Goal: Find specific page/section: Find specific page/section

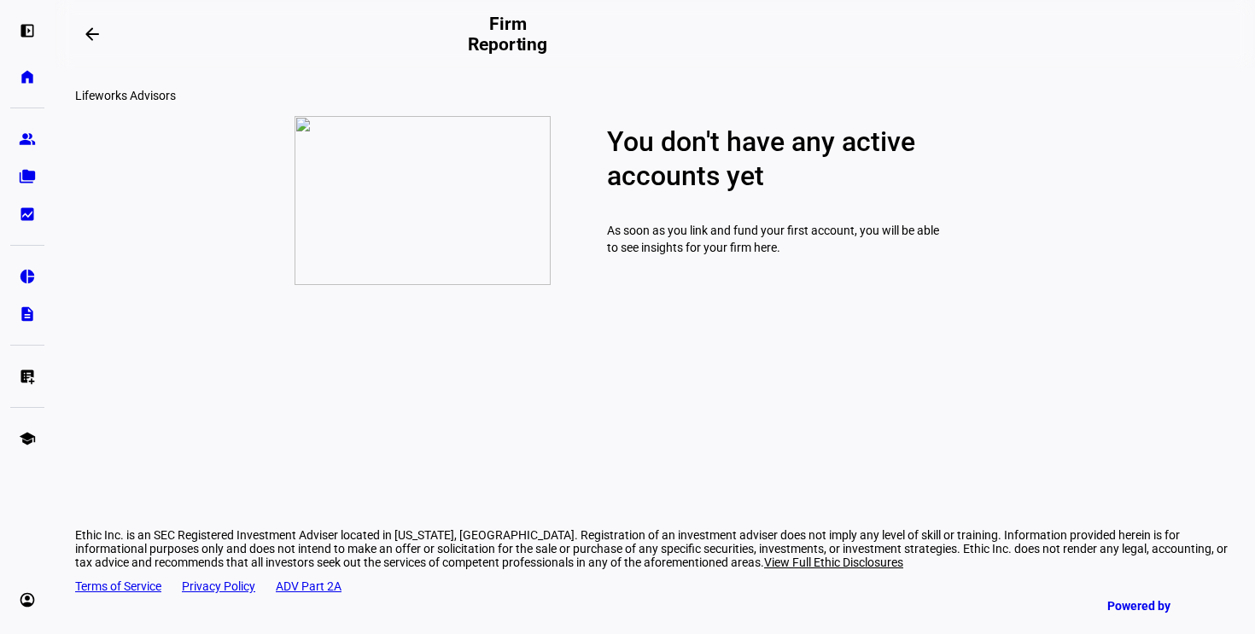
click at [7, 272] on div "left_panel_open home Home Advisors group Prospects folder_copy Households bid_l…" at bounding box center [27, 317] width 55 height 634
click at [19, 272] on eth-mat-symbol "pie_chart" at bounding box center [27, 276] width 17 height 17
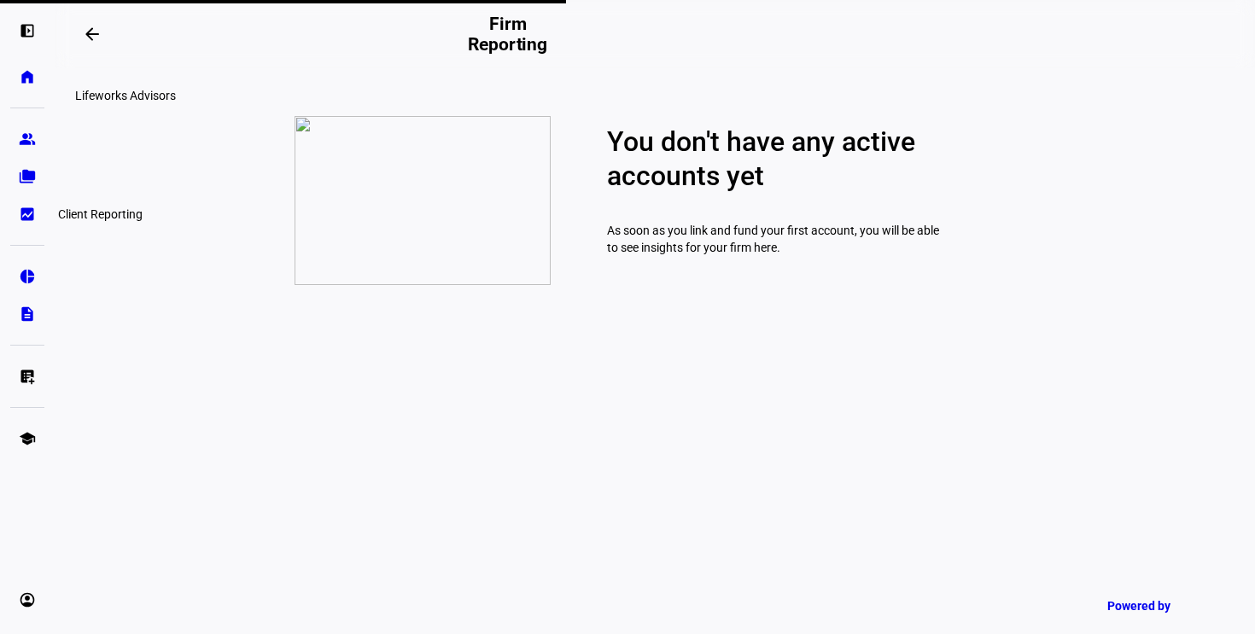
click at [31, 213] on eth-mat-symbol "bid_landscape" at bounding box center [27, 214] width 17 height 17
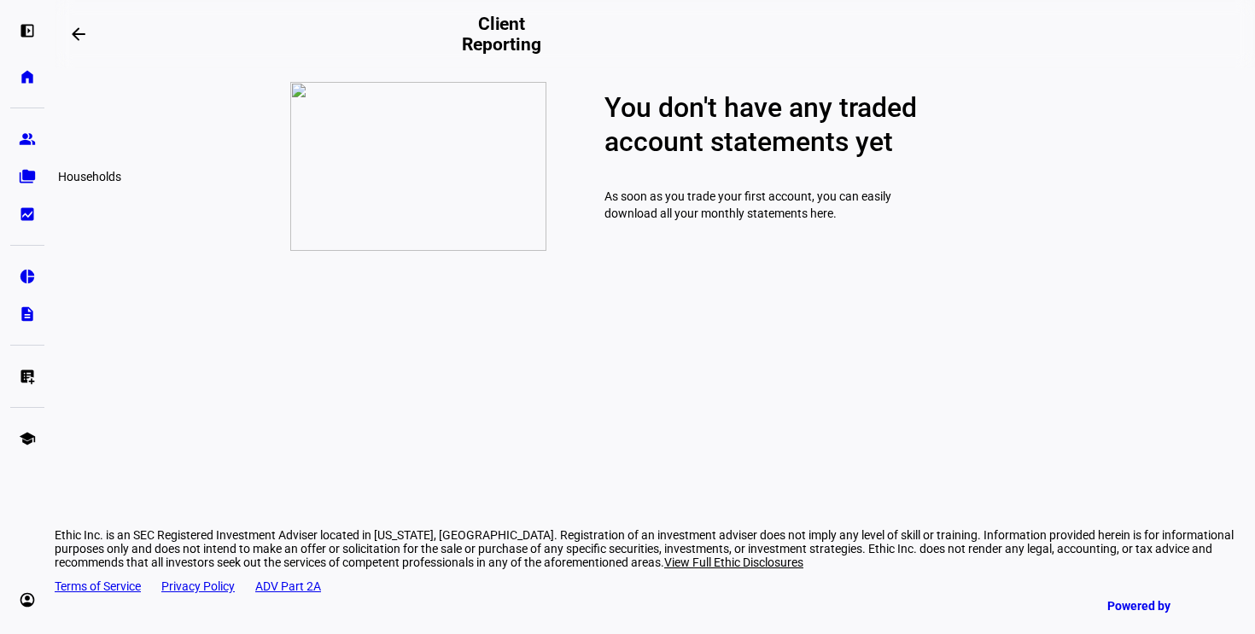
click at [28, 165] on link "folder_copy Households" at bounding box center [27, 177] width 34 height 34
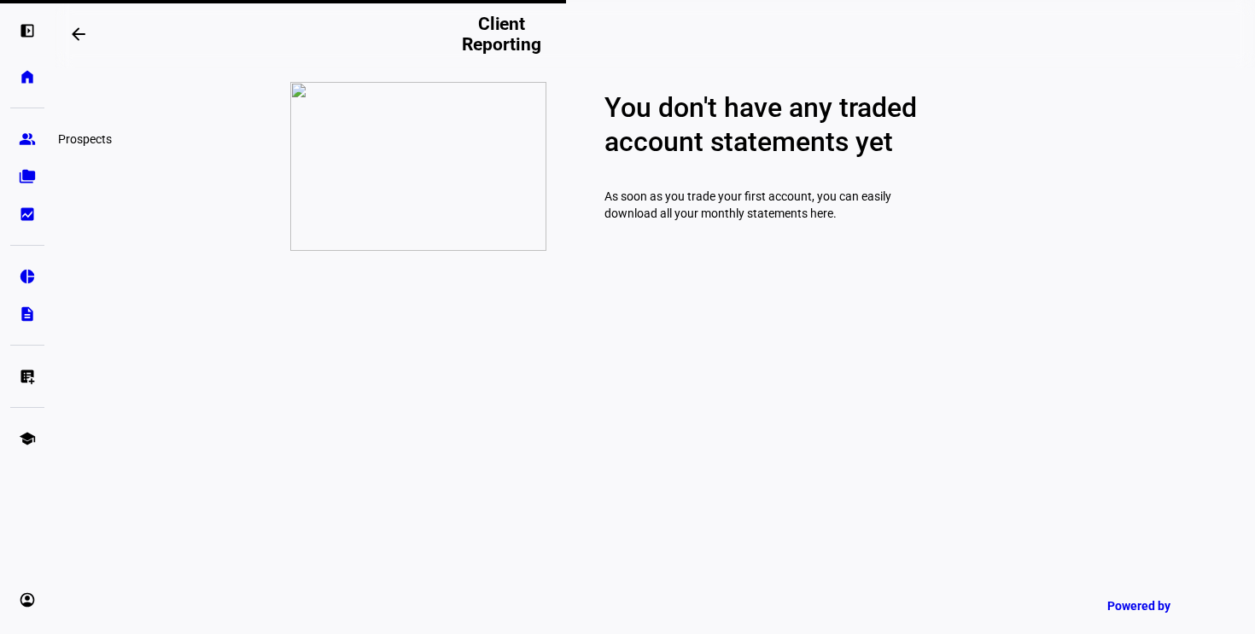
click at [26, 126] on link "group Prospects" at bounding box center [27, 139] width 34 height 34
click at [20, 77] on eth-mat-symbol "home" at bounding box center [27, 76] width 17 height 17
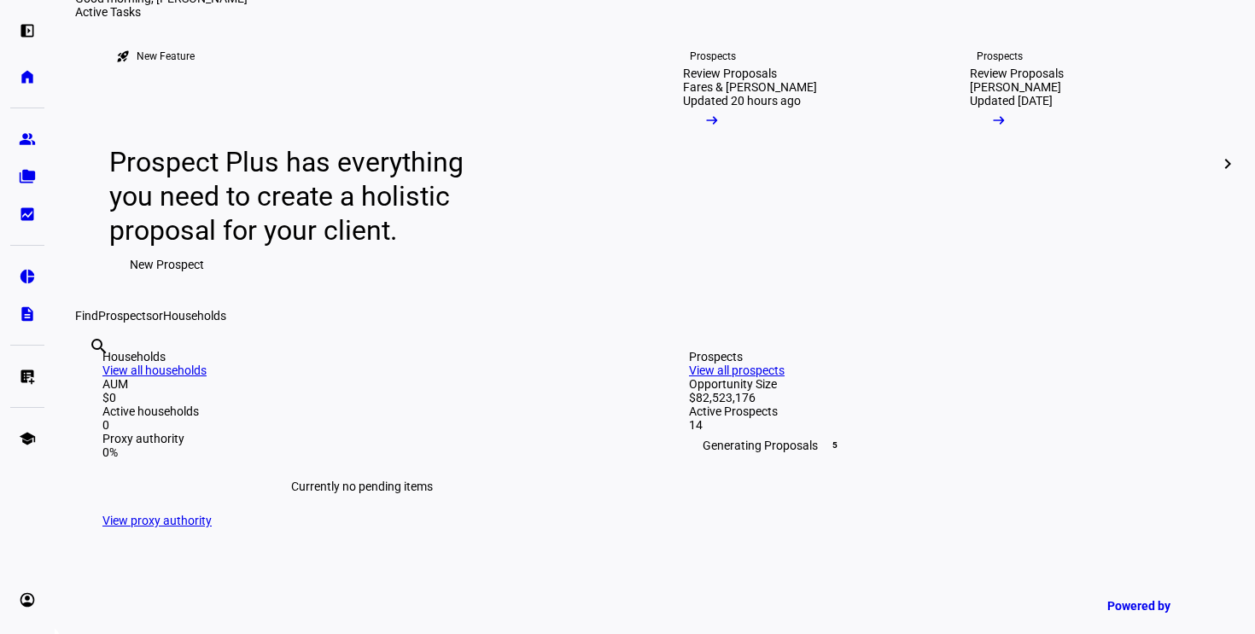
scroll to position [109, 0]
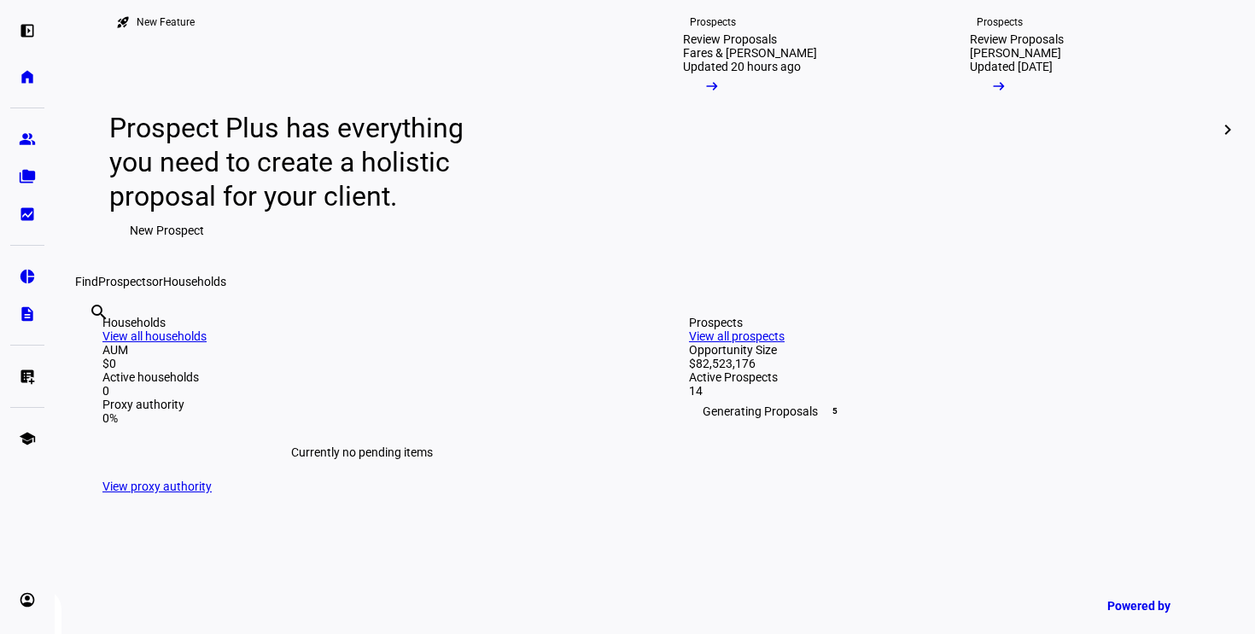
click at [1218, 140] on mat-icon "chevron_right" at bounding box center [1228, 130] width 20 height 20
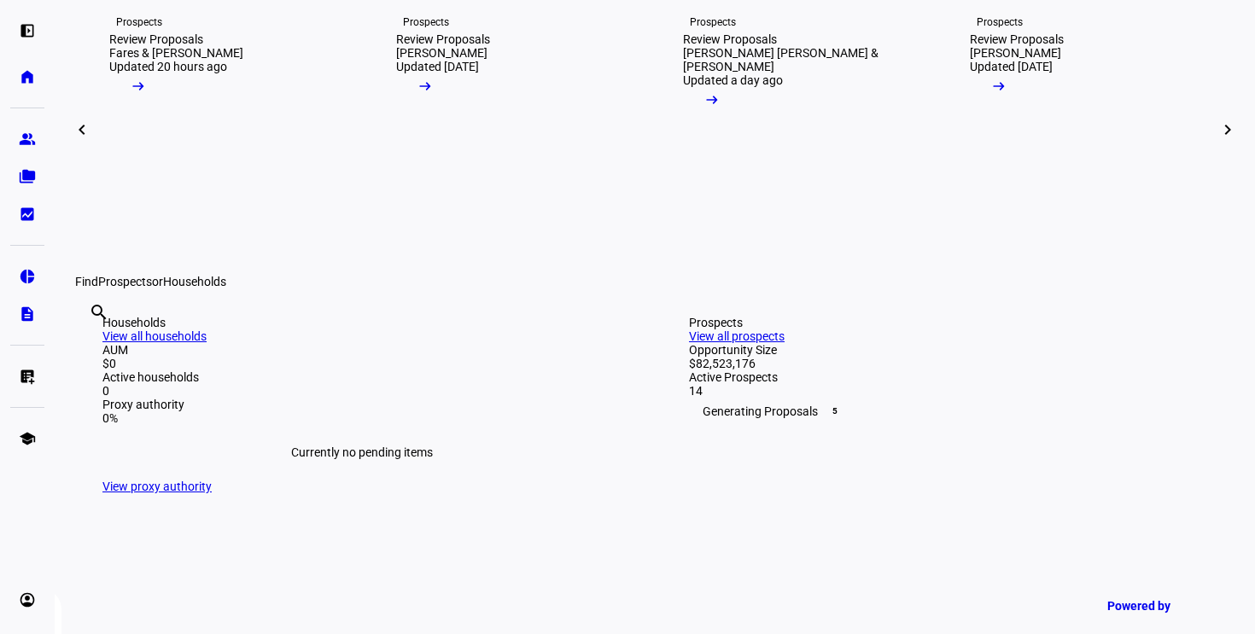
click at [1218, 140] on mat-icon "chevron_right" at bounding box center [1228, 130] width 20 height 20
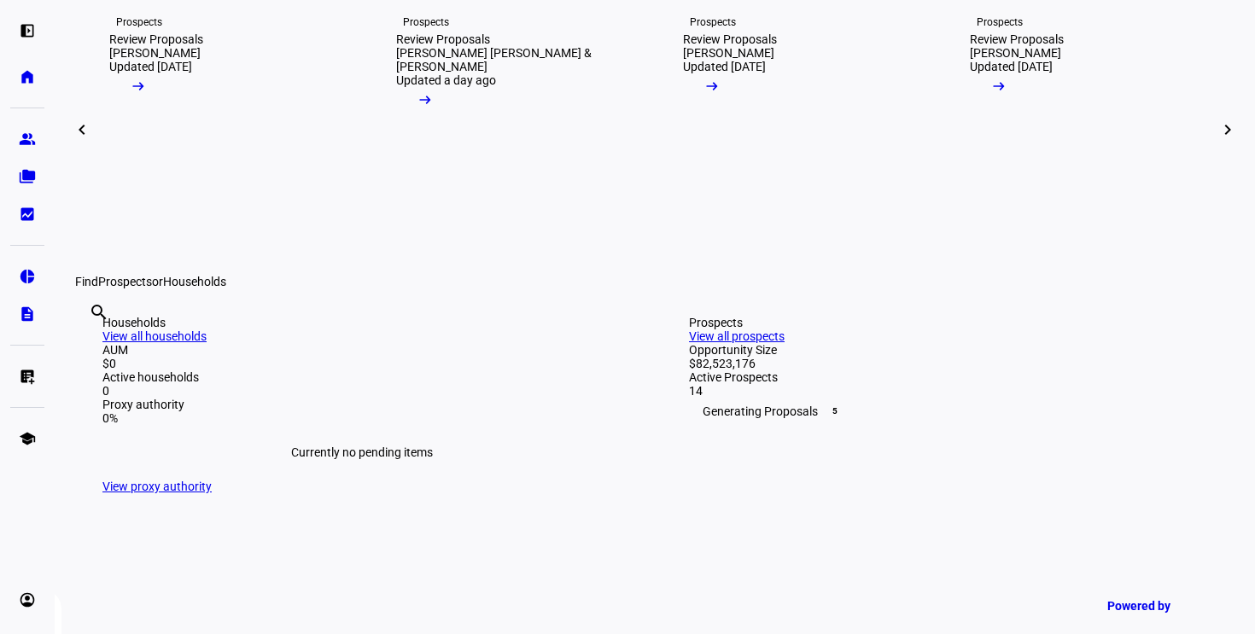
click at [1218, 140] on mat-icon "chevron_right" at bounding box center [1228, 130] width 20 height 20
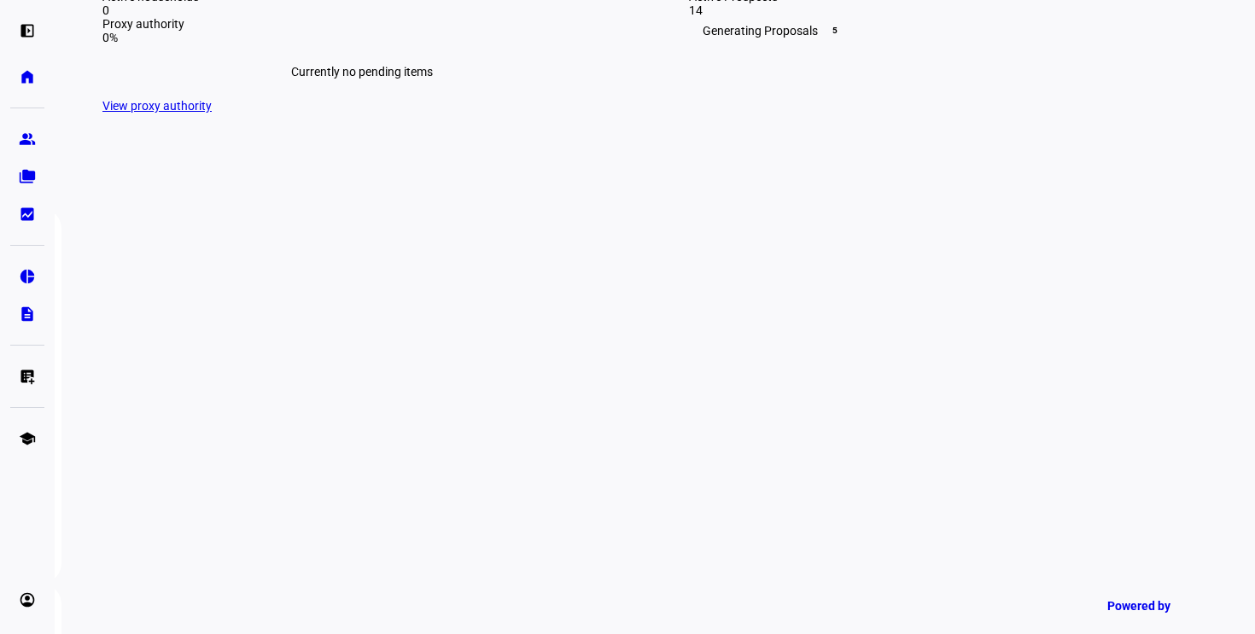
scroll to position [499, 0]
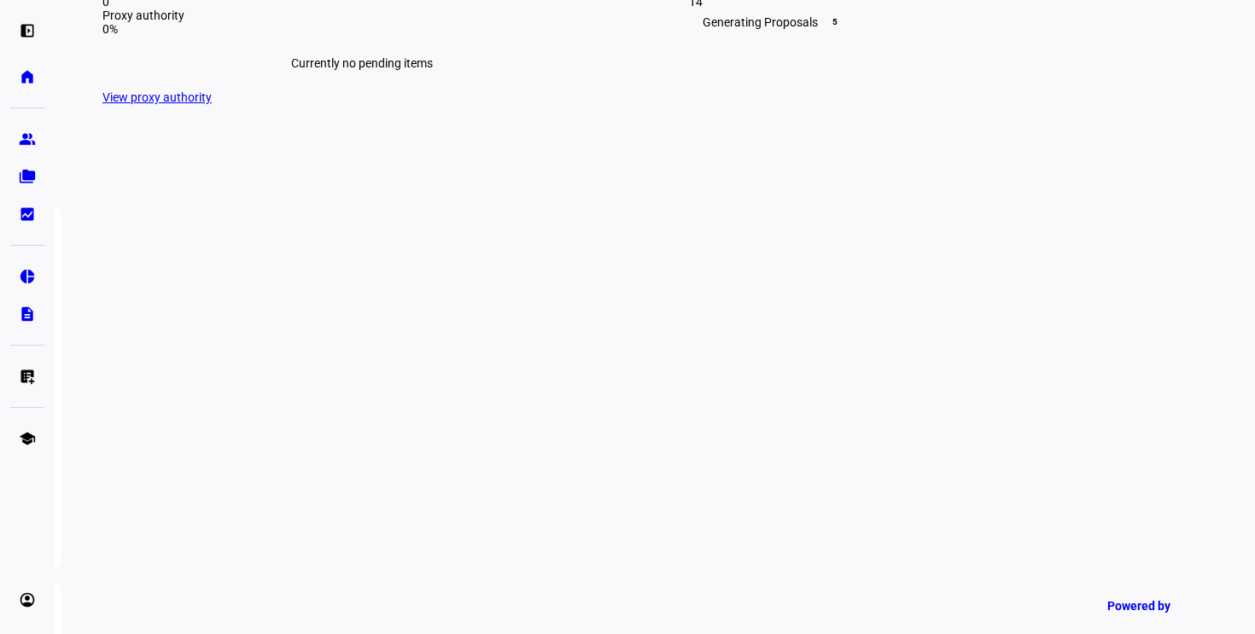
click at [1159, 131] on div "Prospects View all prospects Opportunity Size $82,523,176 Active Prospects 14 G…" at bounding box center [948, 15] width 573 height 232
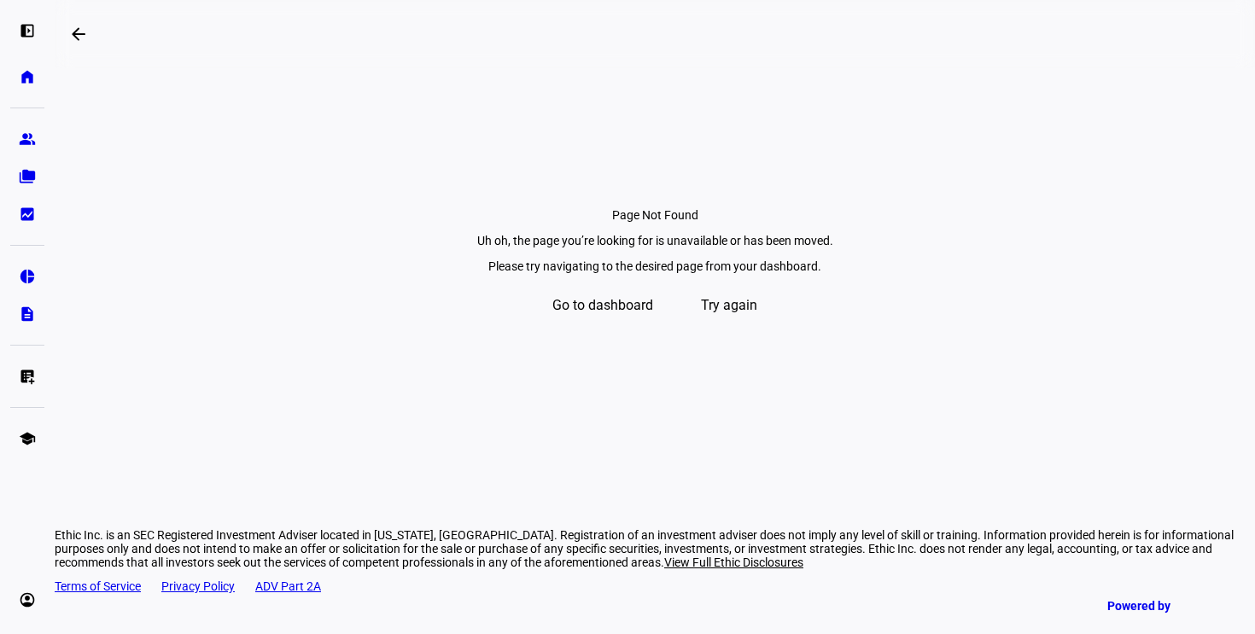
scroll to position [11, 0]
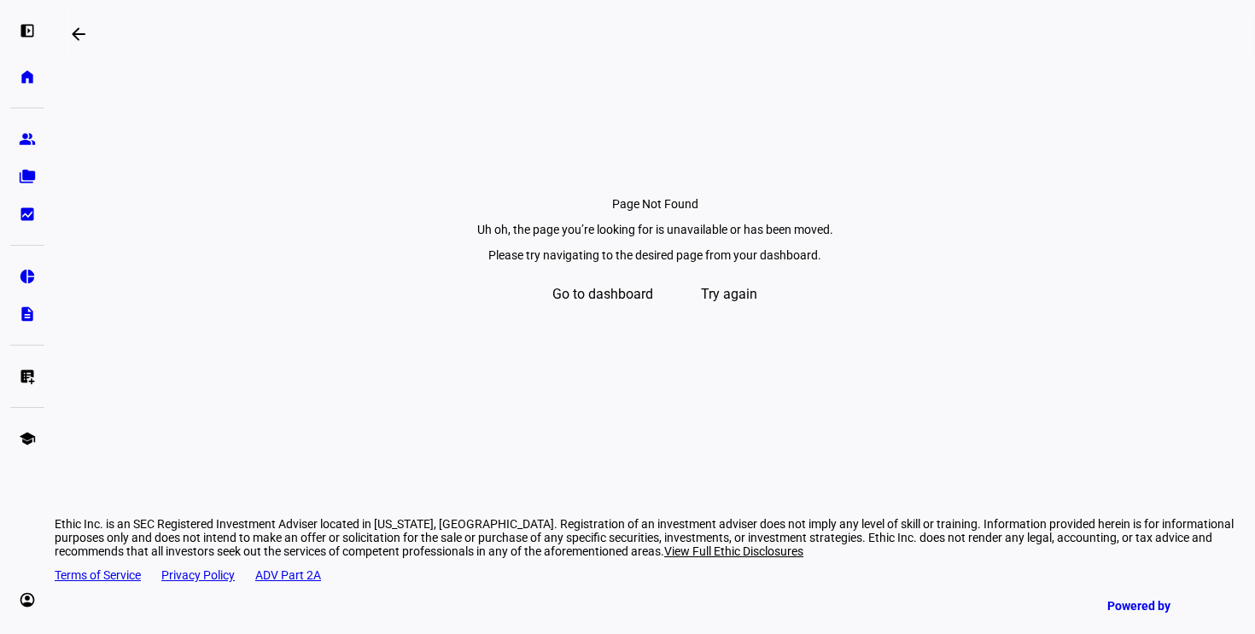
click at [718, 315] on span "Try again" at bounding box center [729, 294] width 56 height 41
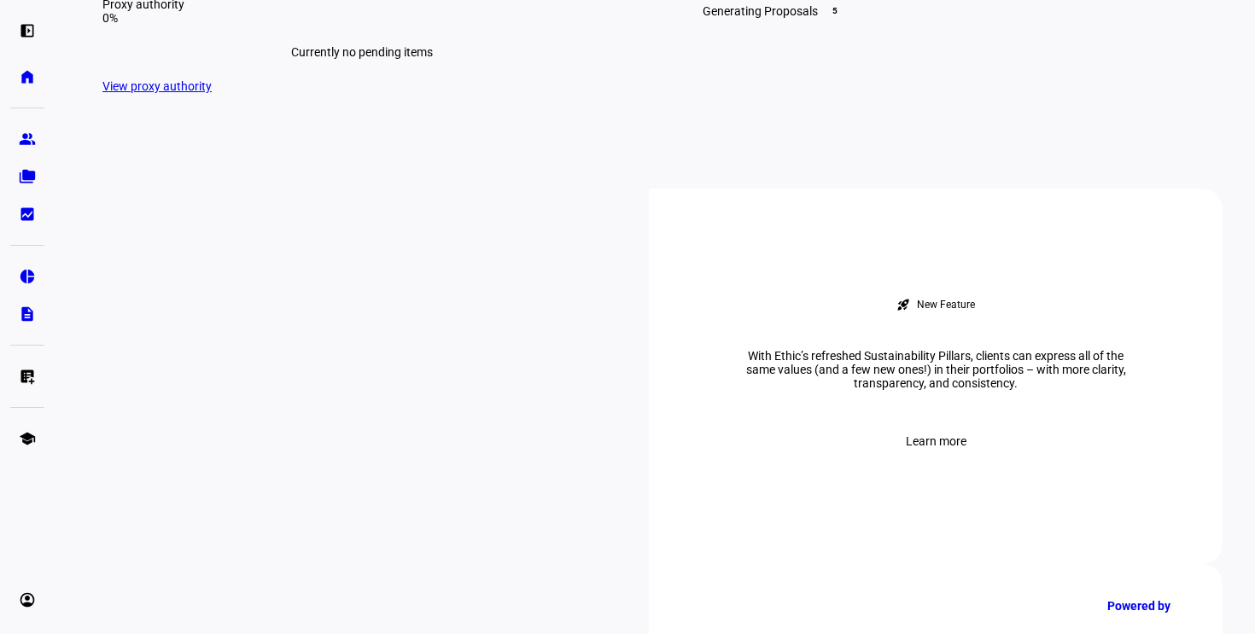
scroll to position [619, 0]
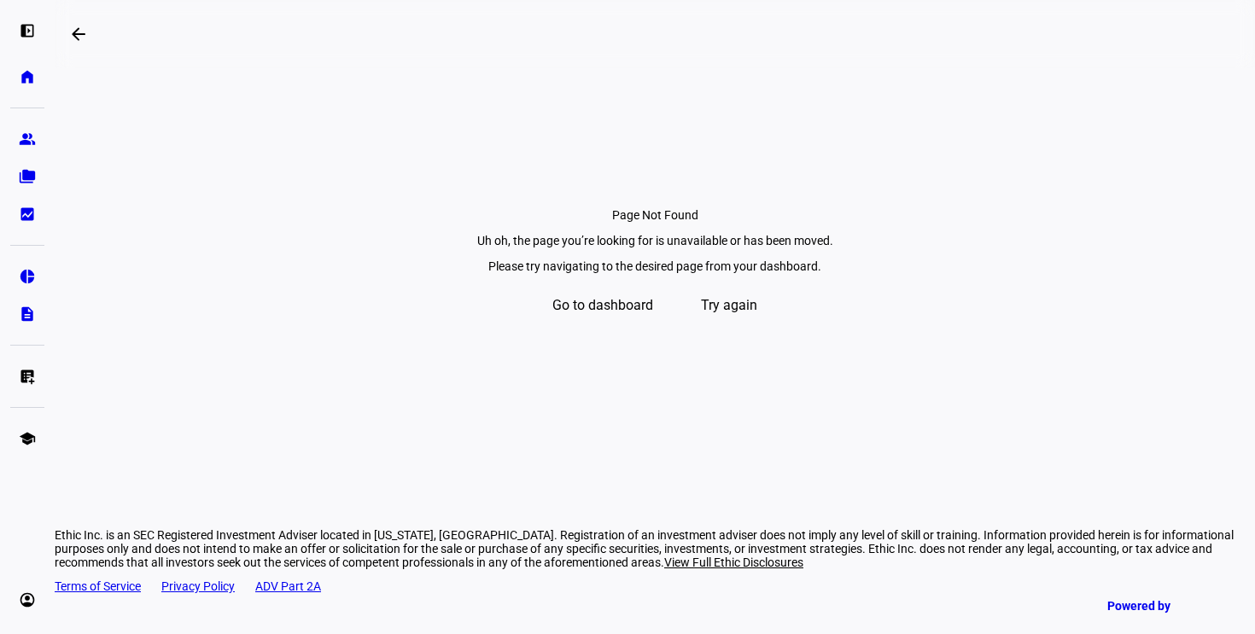
click at [736, 326] on span "Try again" at bounding box center [729, 305] width 56 height 41
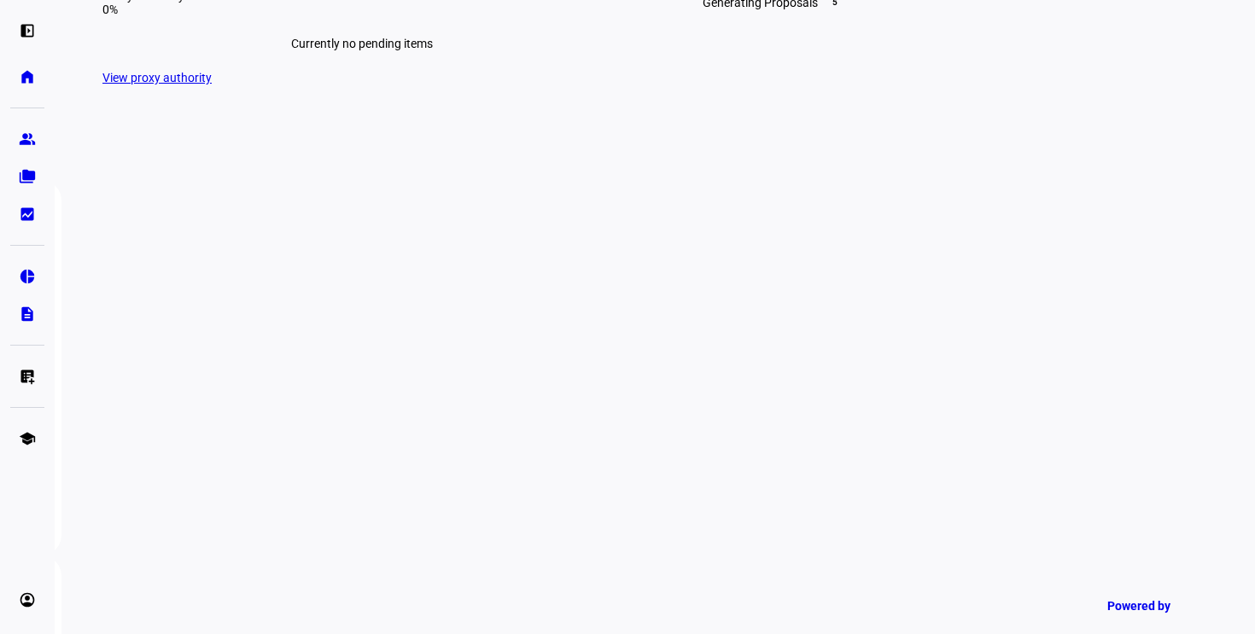
scroll to position [587, 0]
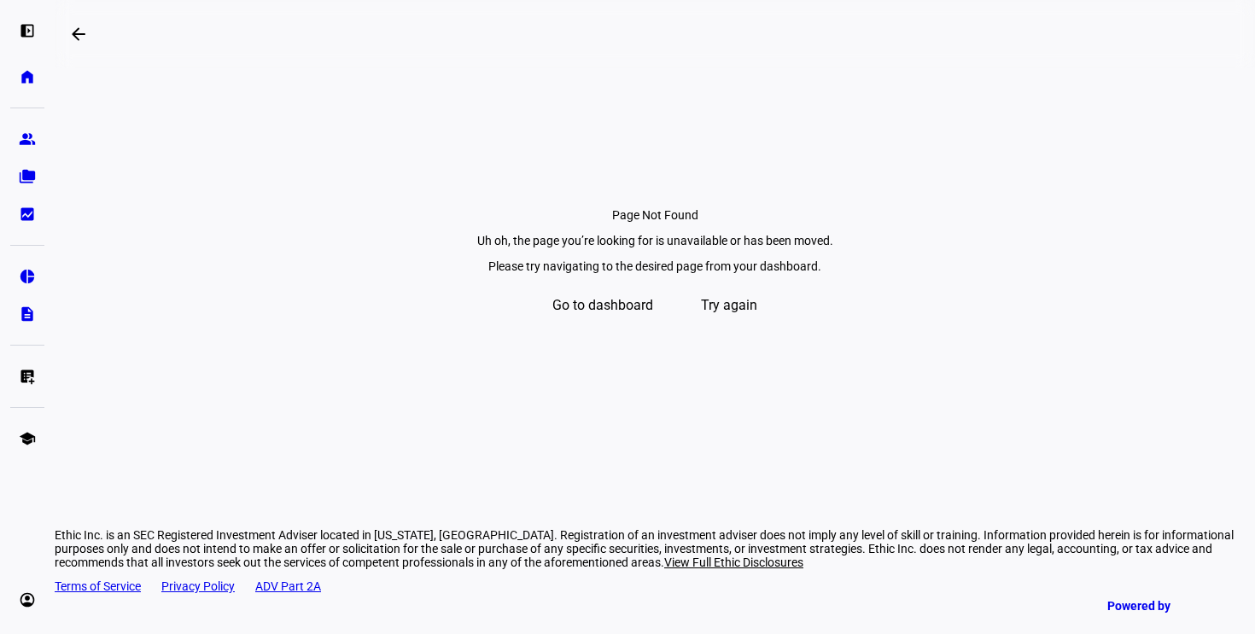
click at [630, 326] on span "Go to dashboard" at bounding box center [602, 305] width 101 height 41
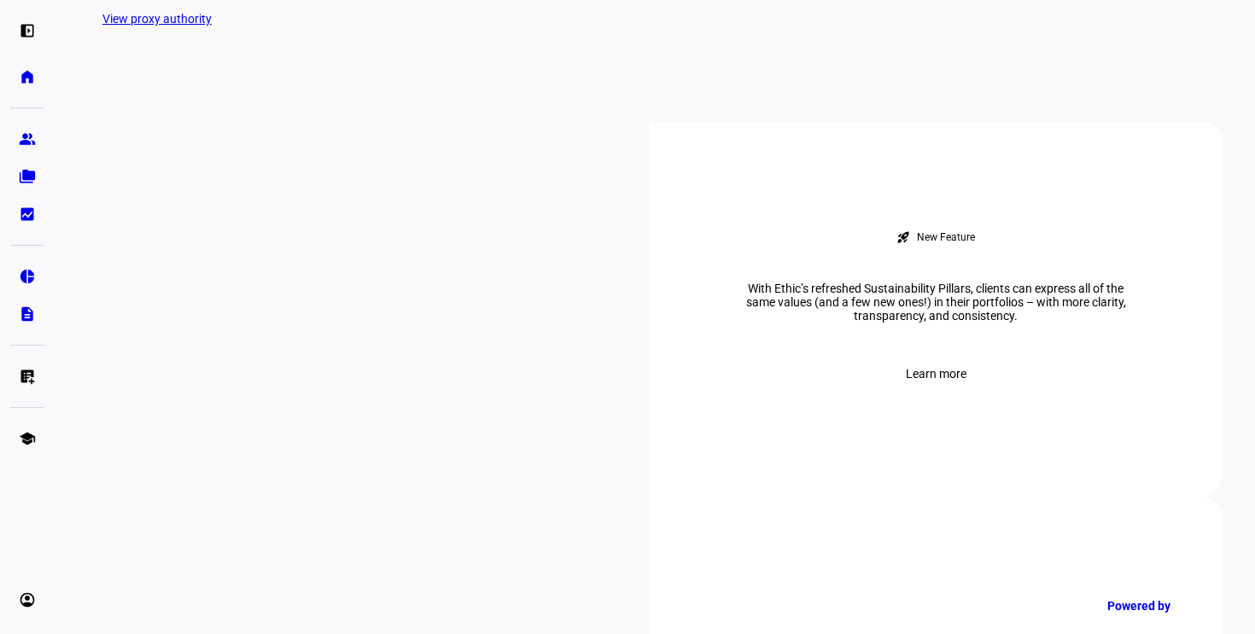
scroll to position [562, 0]
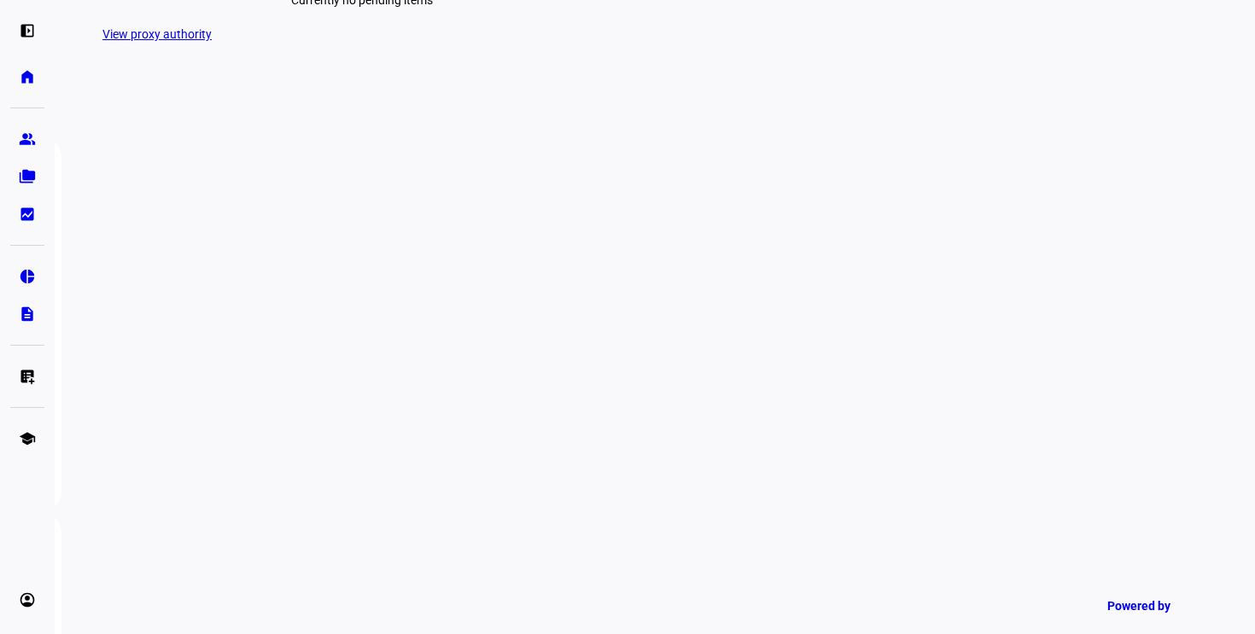
scroll to position [551, 0]
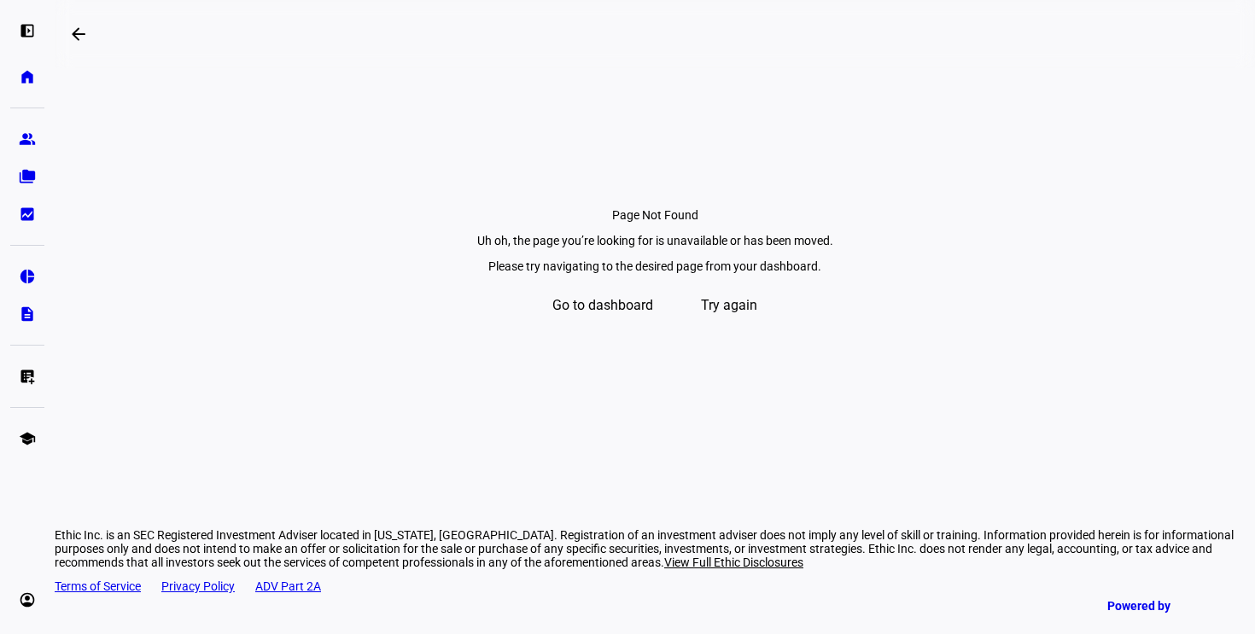
click at [641, 326] on span "Go to dashboard" at bounding box center [602, 305] width 101 height 41
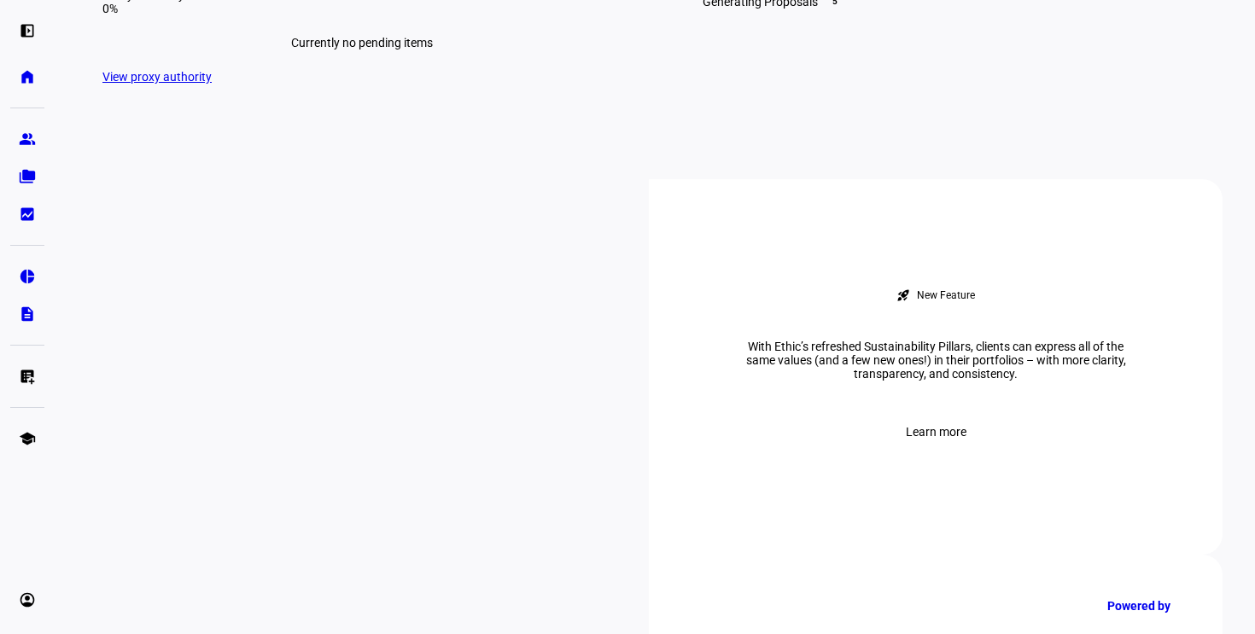
scroll to position [585, 0]
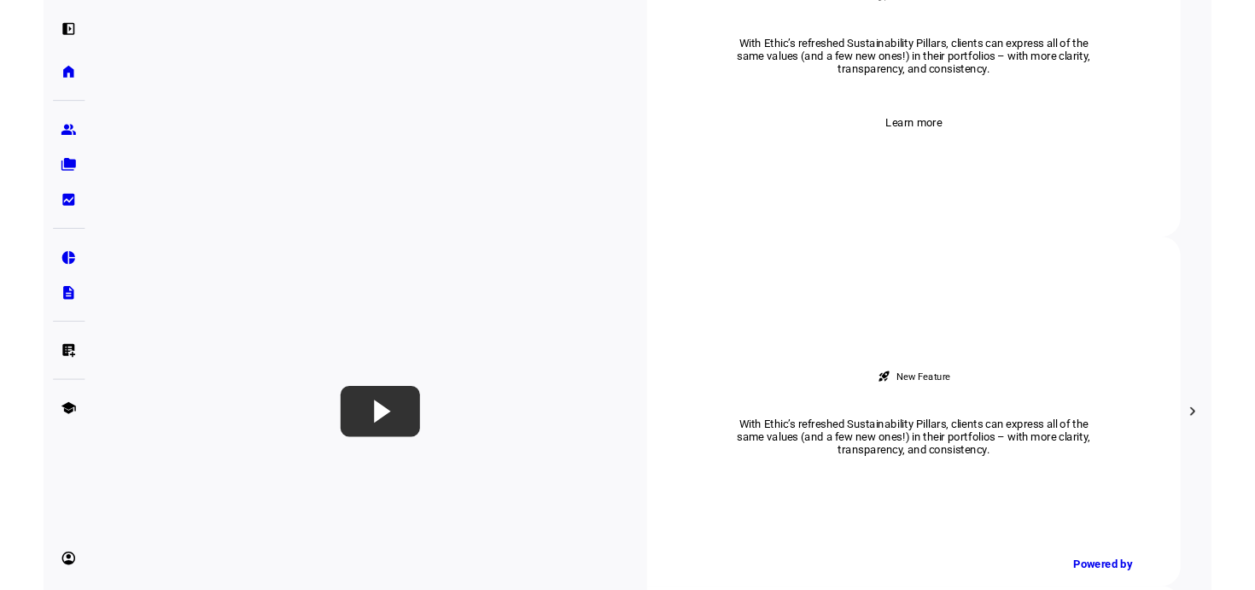
scroll to position [22, 0]
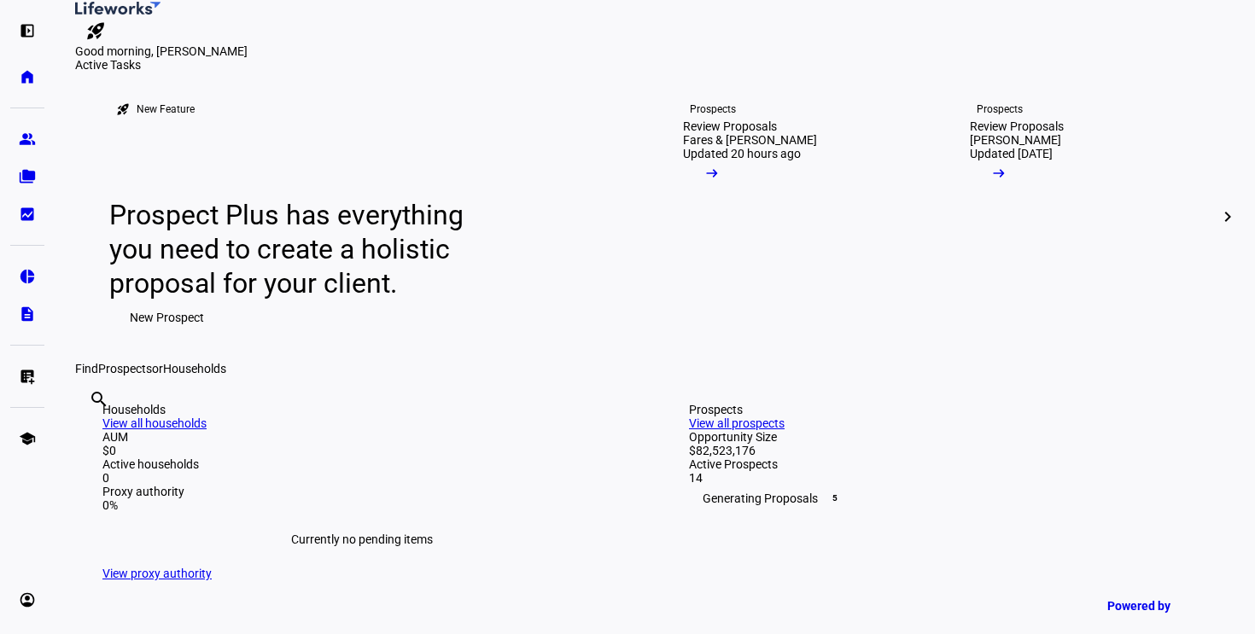
click at [1218, 227] on mat-icon "chevron_right" at bounding box center [1228, 217] width 20 height 20
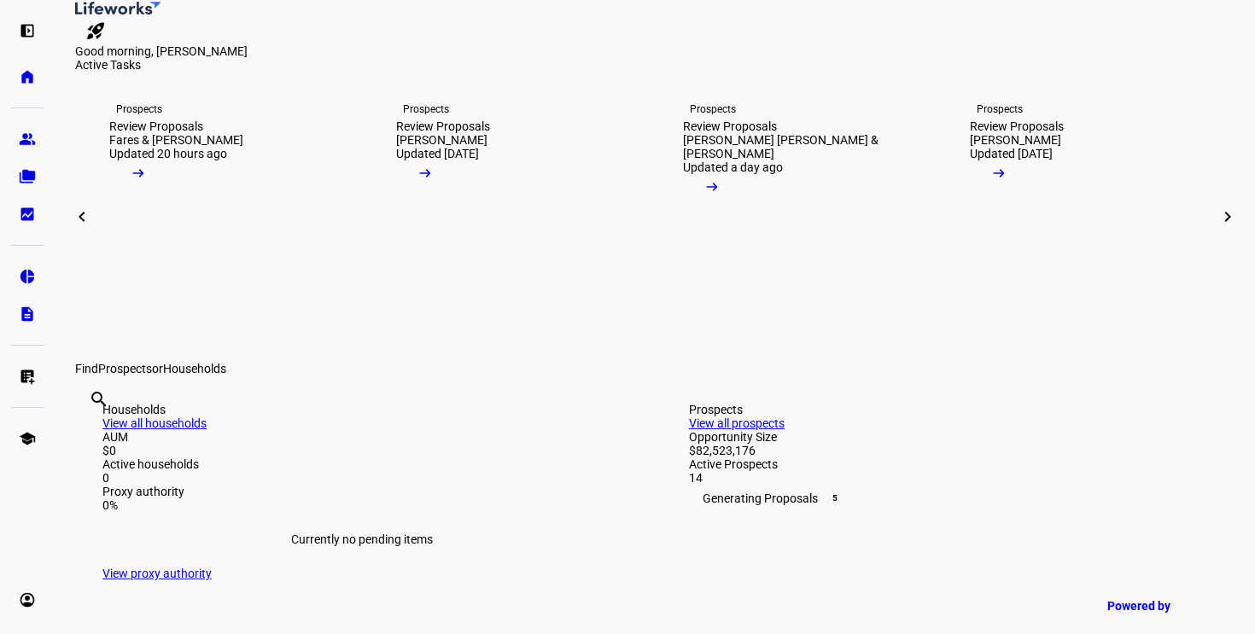
click at [1218, 237] on span at bounding box center [1227, 216] width 41 height 41
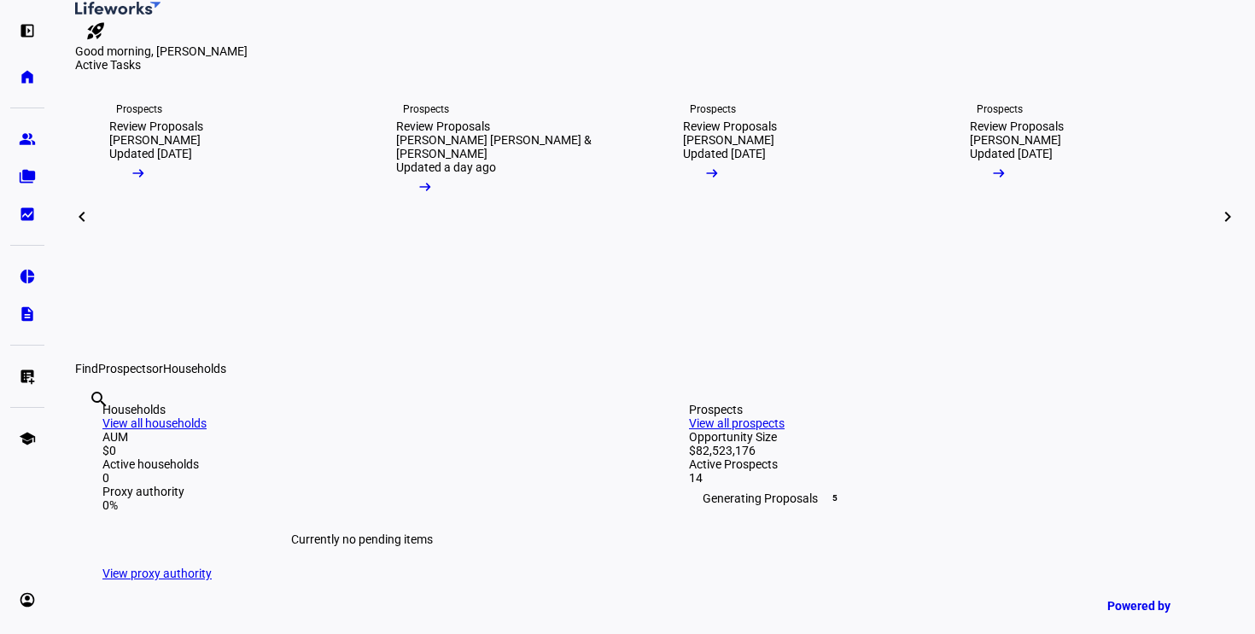
click at [1218, 237] on span at bounding box center [1227, 216] width 41 height 41
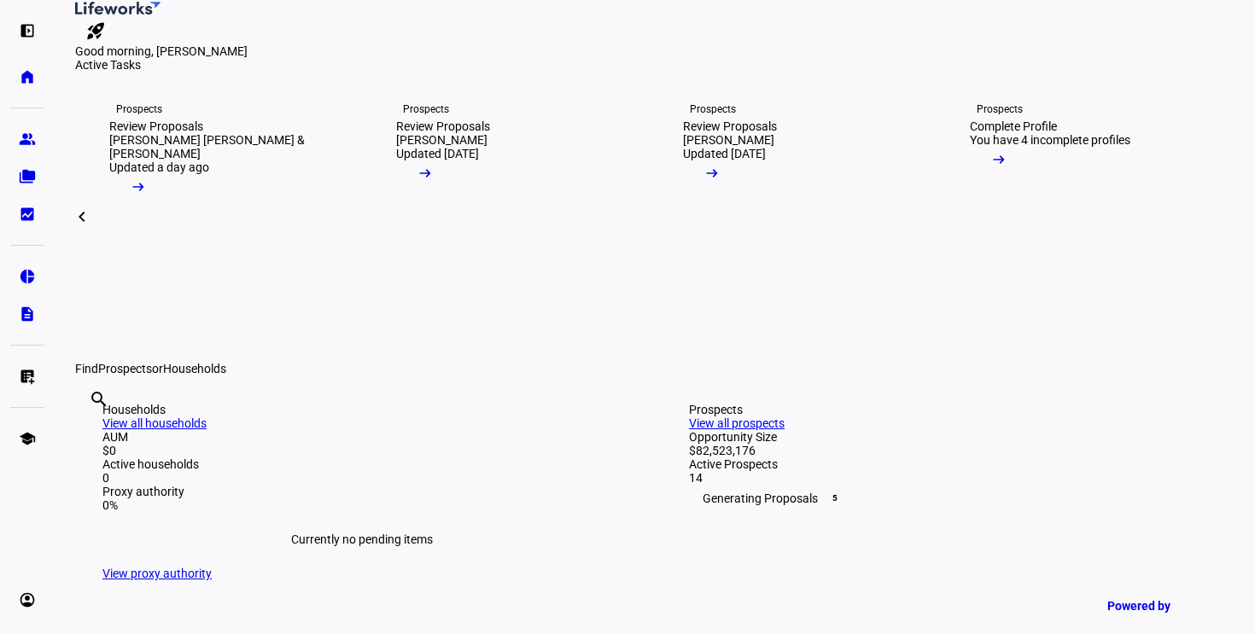
click at [74, 237] on span at bounding box center [81, 216] width 41 height 41
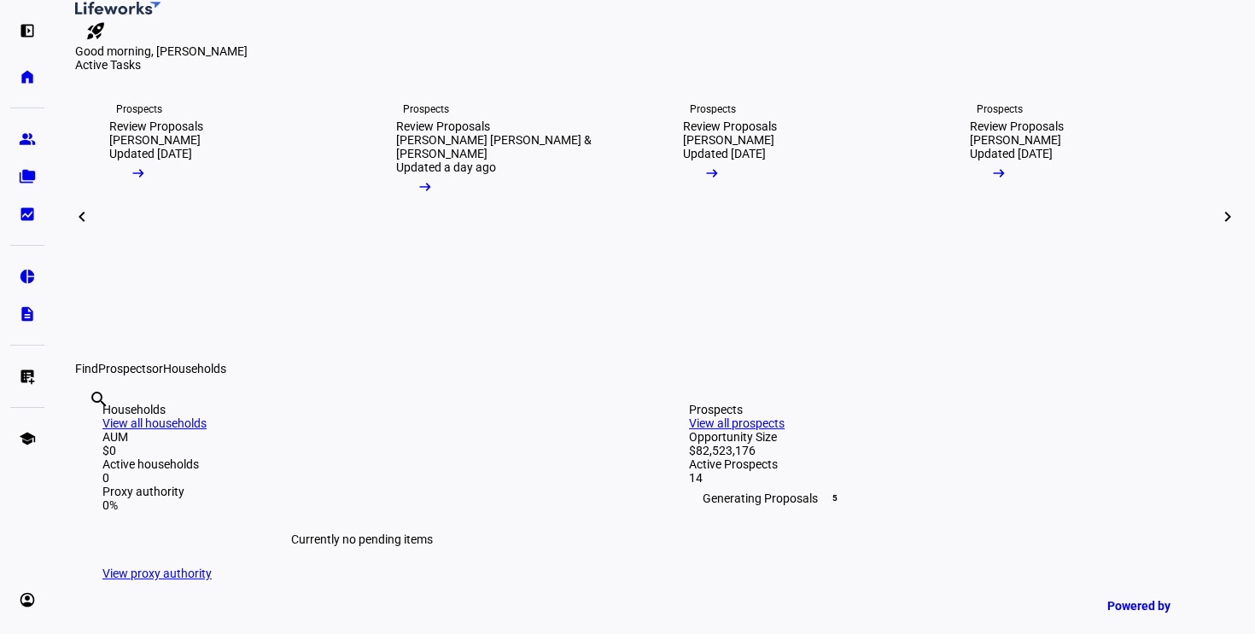
click at [74, 237] on span at bounding box center [81, 216] width 41 height 41
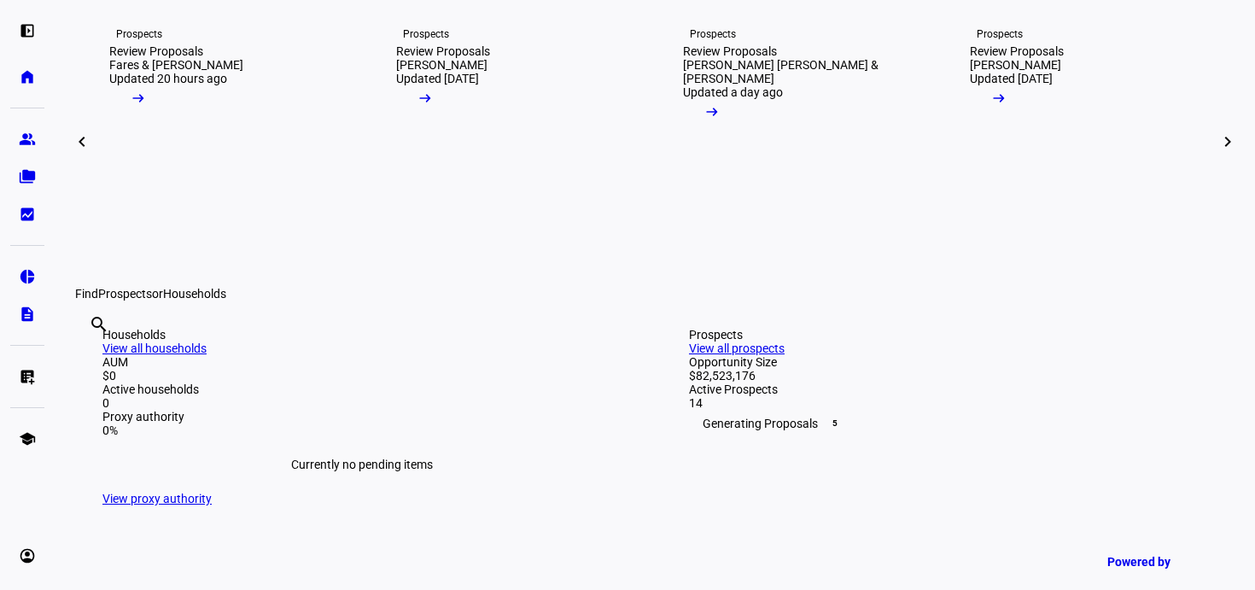
scroll to position [106, 0]
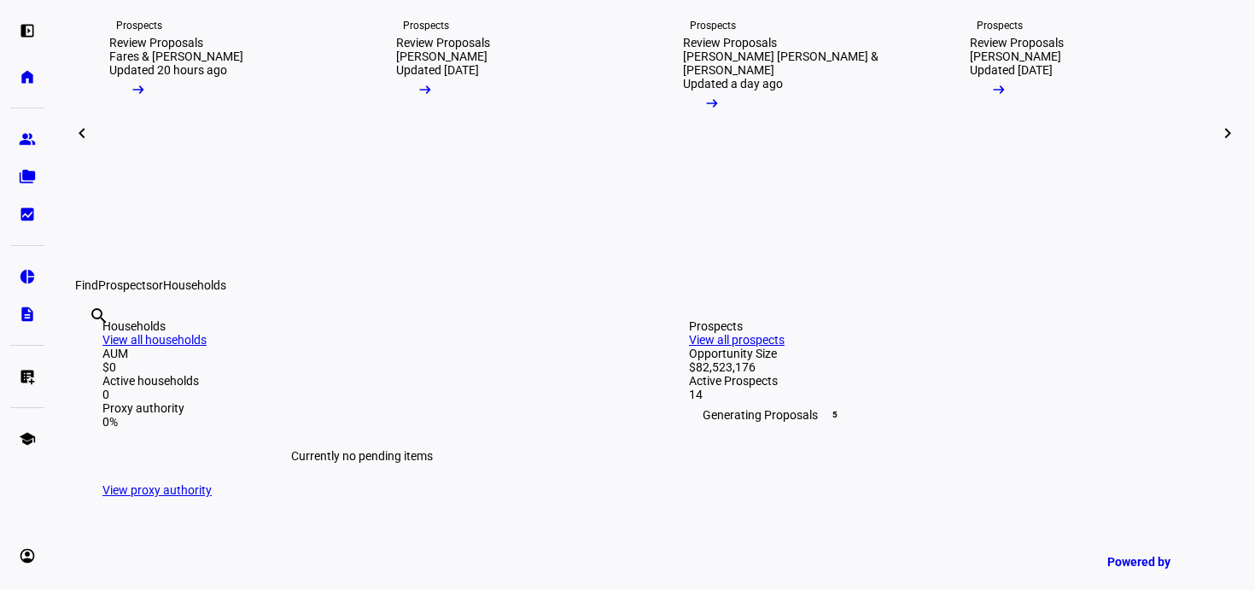
click at [70, 154] on span at bounding box center [81, 133] width 41 height 41
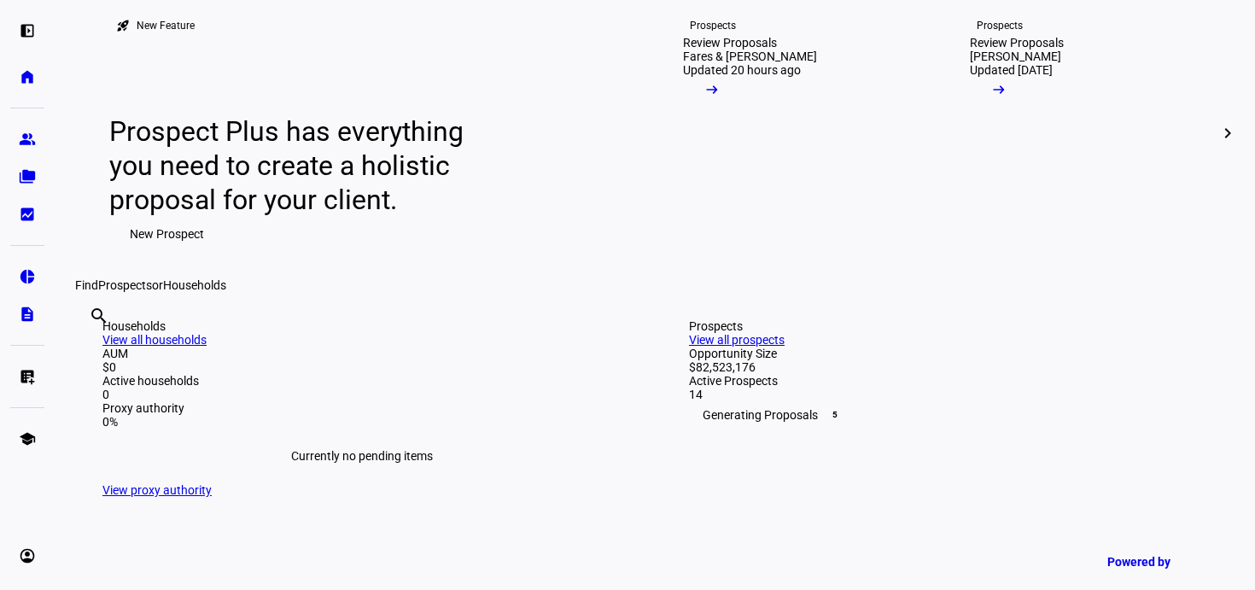
click at [1218, 143] on mat-icon "chevron_right" at bounding box center [1228, 133] width 20 height 20
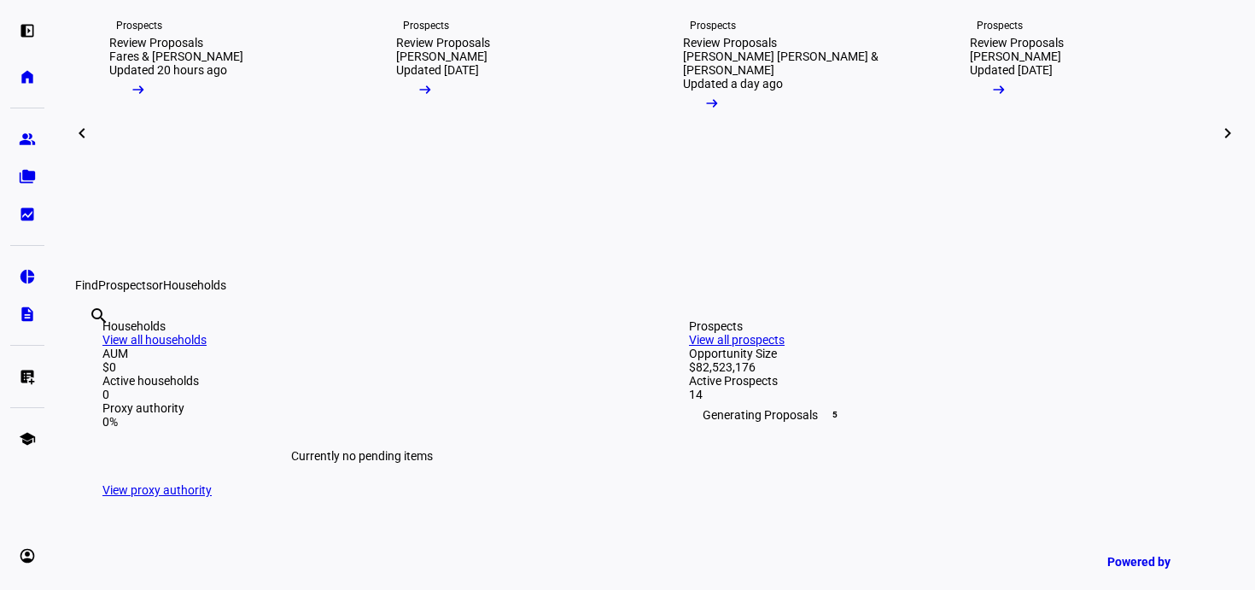
click at [1218, 143] on mat-icon "chevron_right" at bounding box center [1228, 133] width 20 height 20
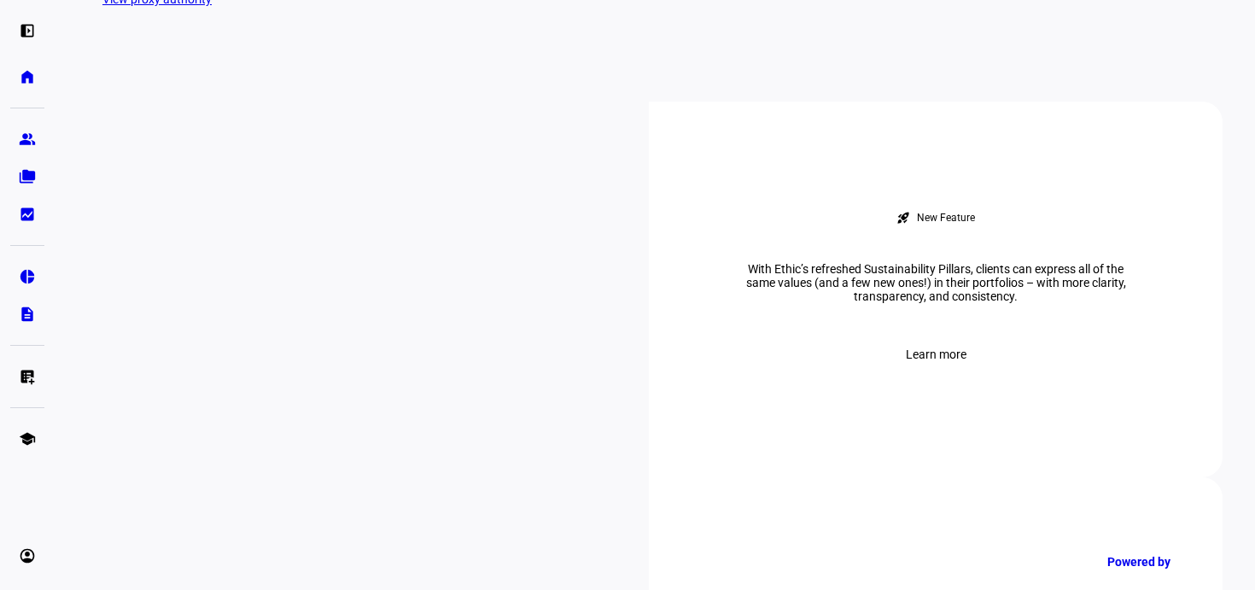
scroll to position [580, 0]
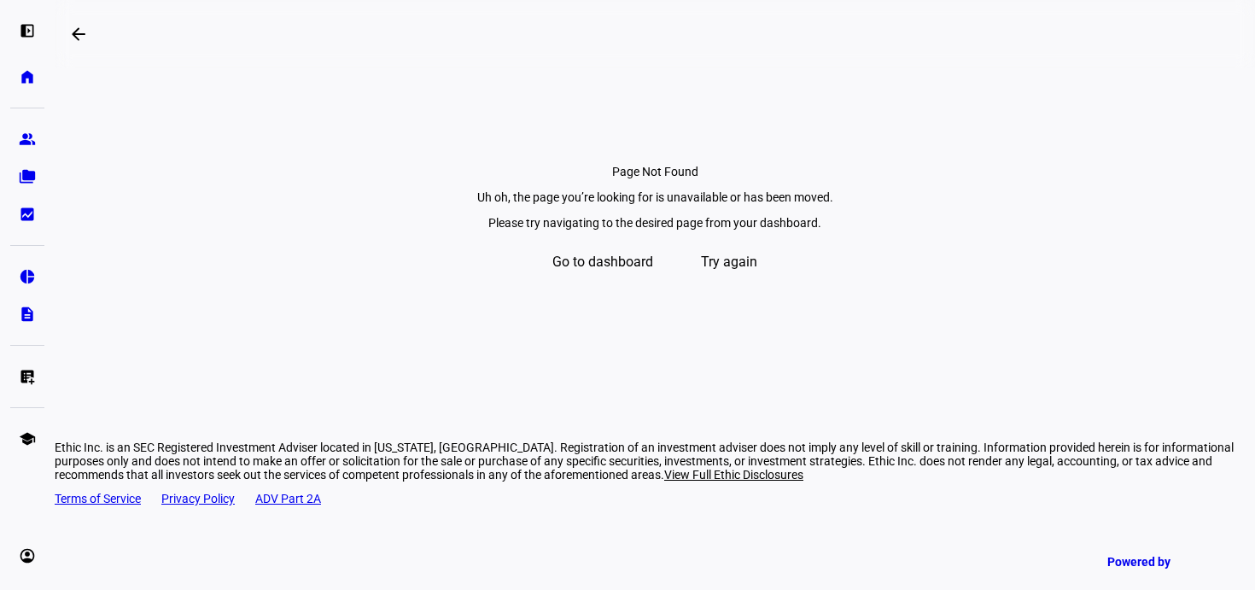
scroll to position [55, 0]
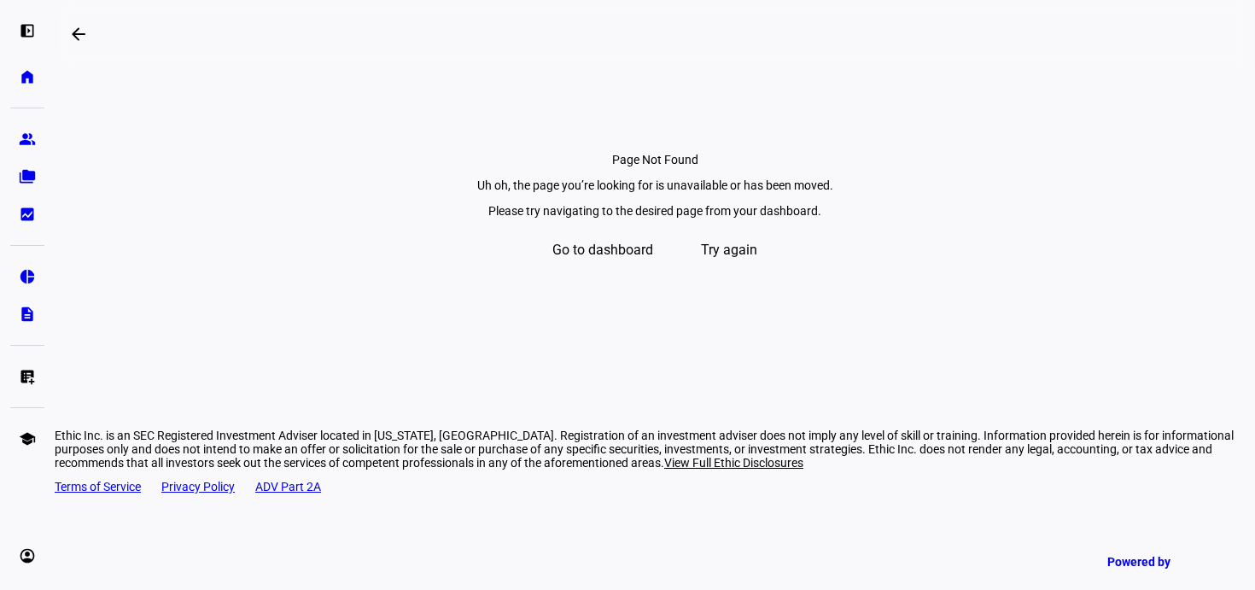
click at [750, 271] on span "Try again" at bounding box center [729, 250] width 56 height 41
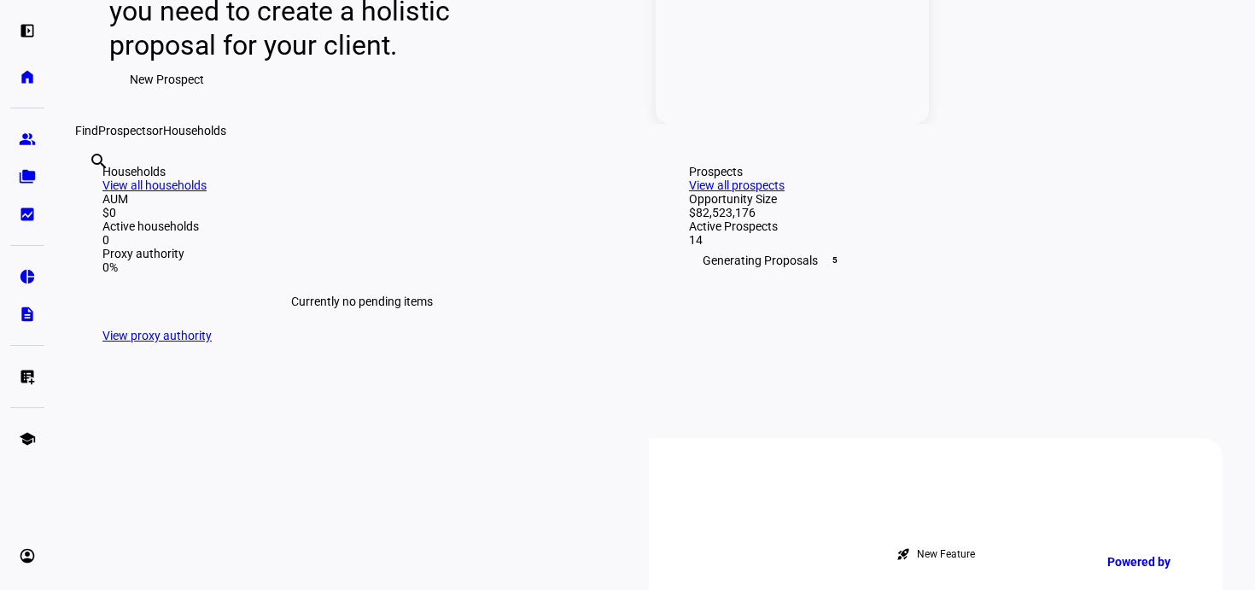
scroll to position [638, 0]
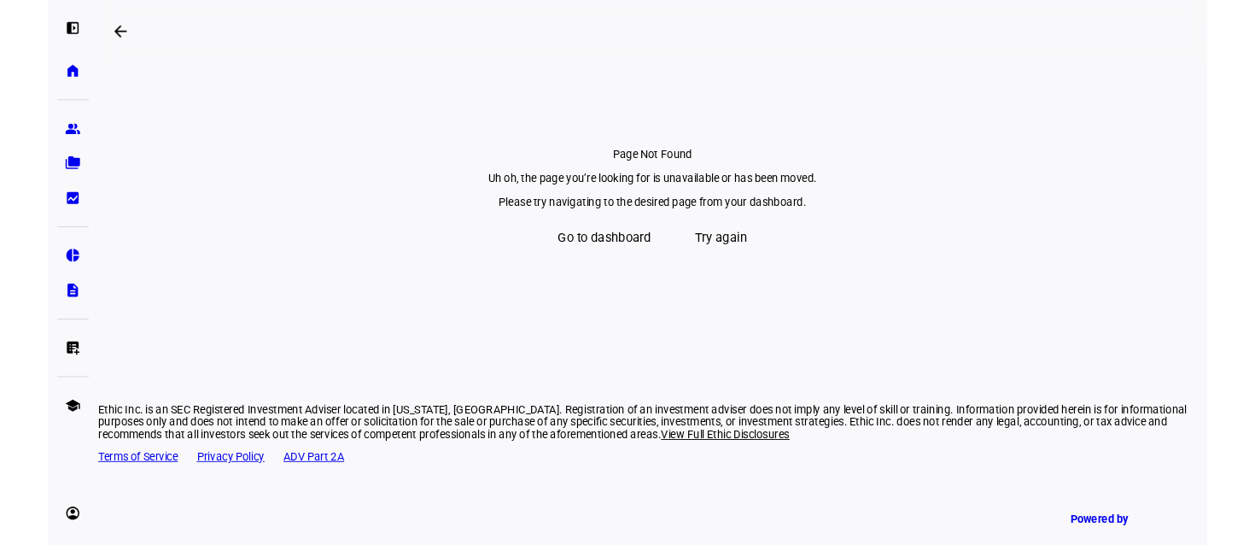
scroll to position [55, 0]
